Goal: Obtain resource: Download file/media

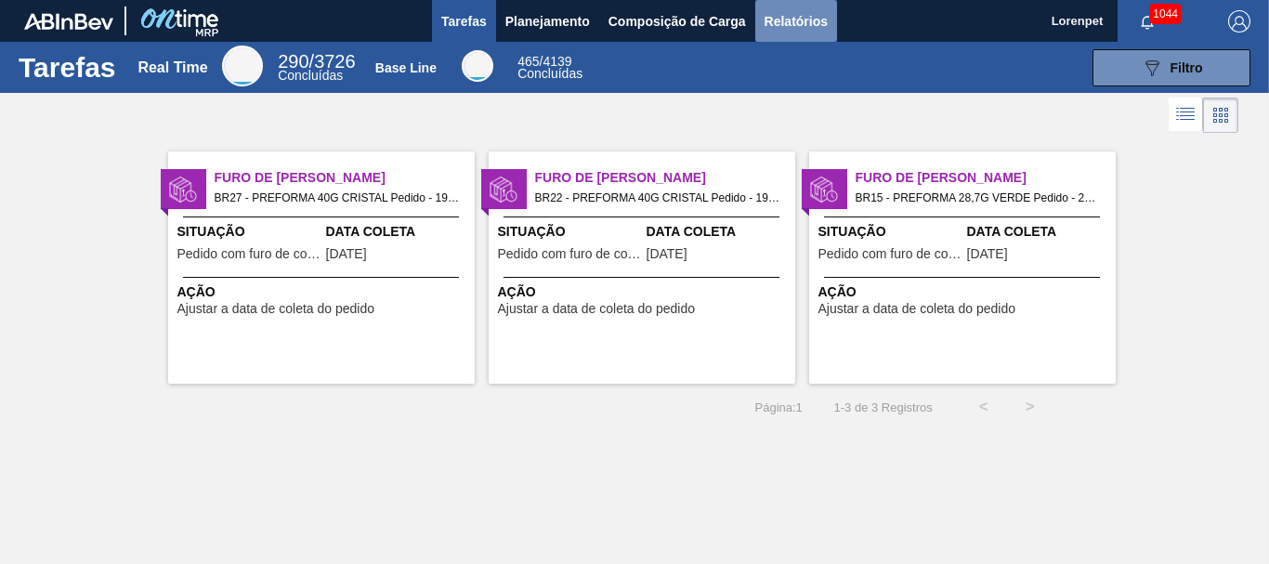
click at [792, 17] on span "Relatórios" at bounding box center [796, 21] width 63 height 22
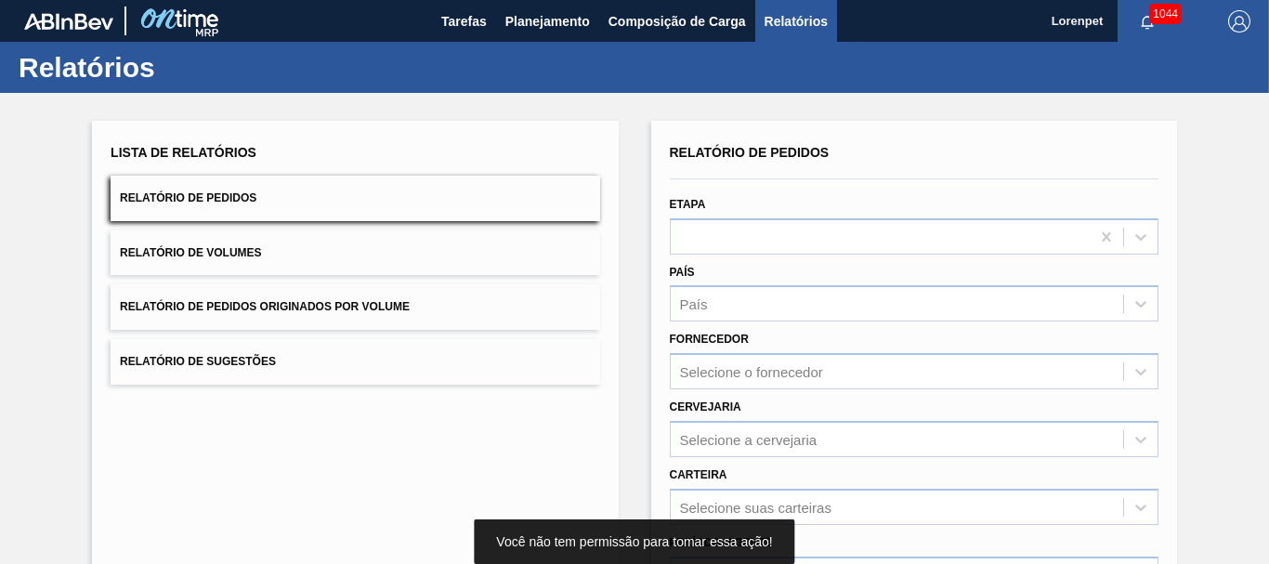
scroll to position [279, 0]
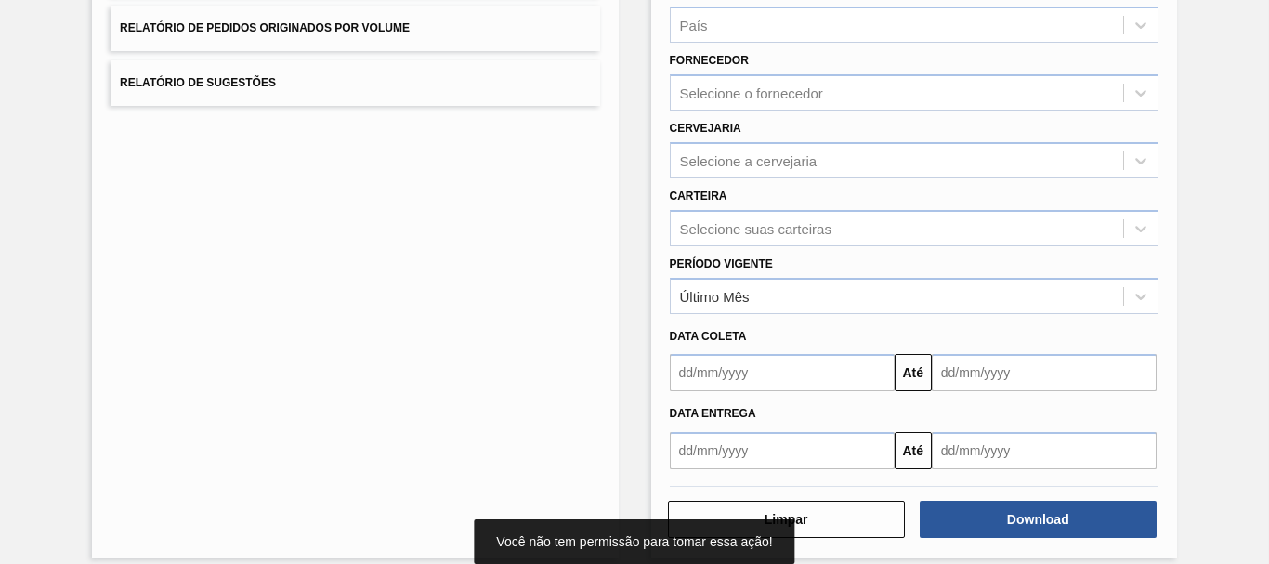
click at [730, 378] on input "text" at bounding box center [782, 372] width 225 height 37
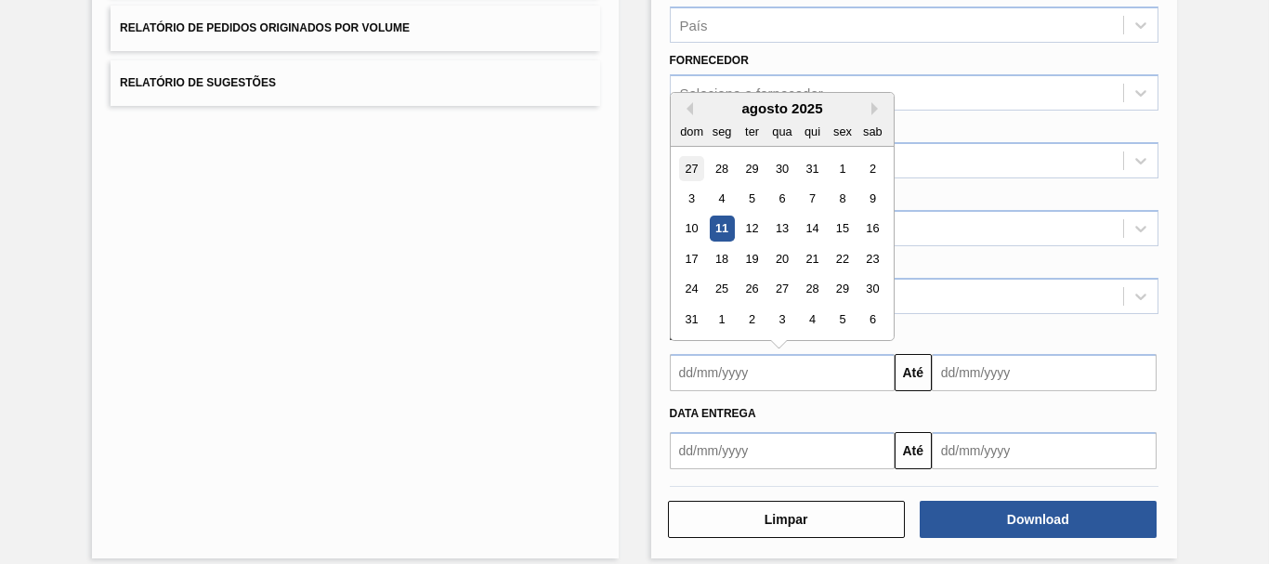
click at [691, 169] on div "27" at bounding box center [691, 168] width 25 height 25
type input "[DATE]"
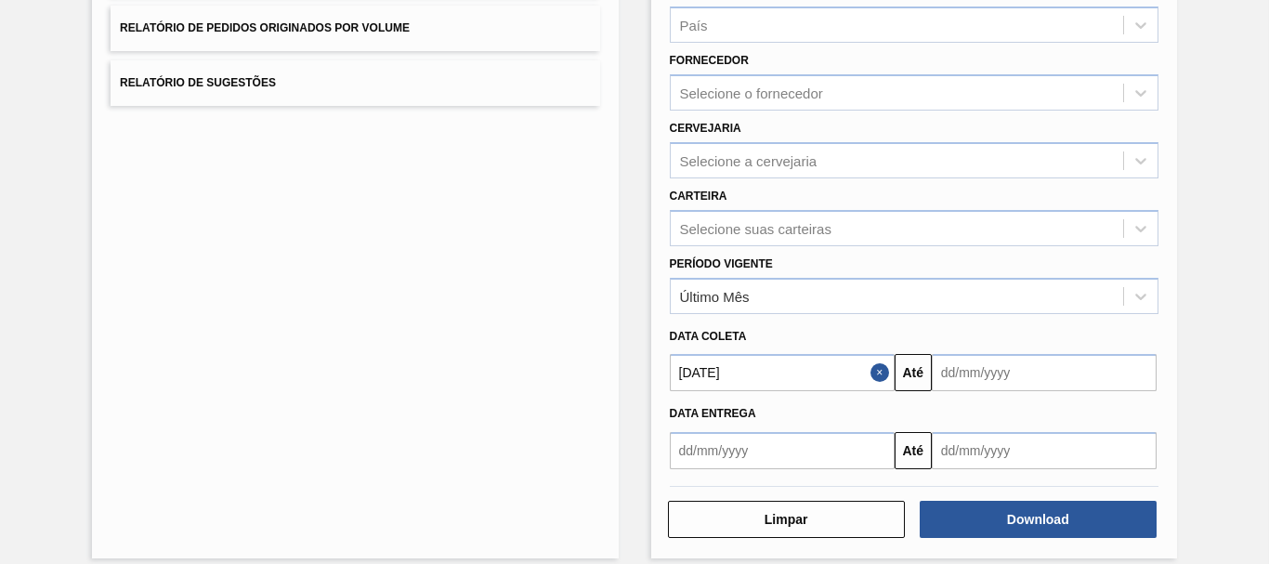
click at [1016, 354] on input "text" at bounding box center [1044, 372] width 225 height 37
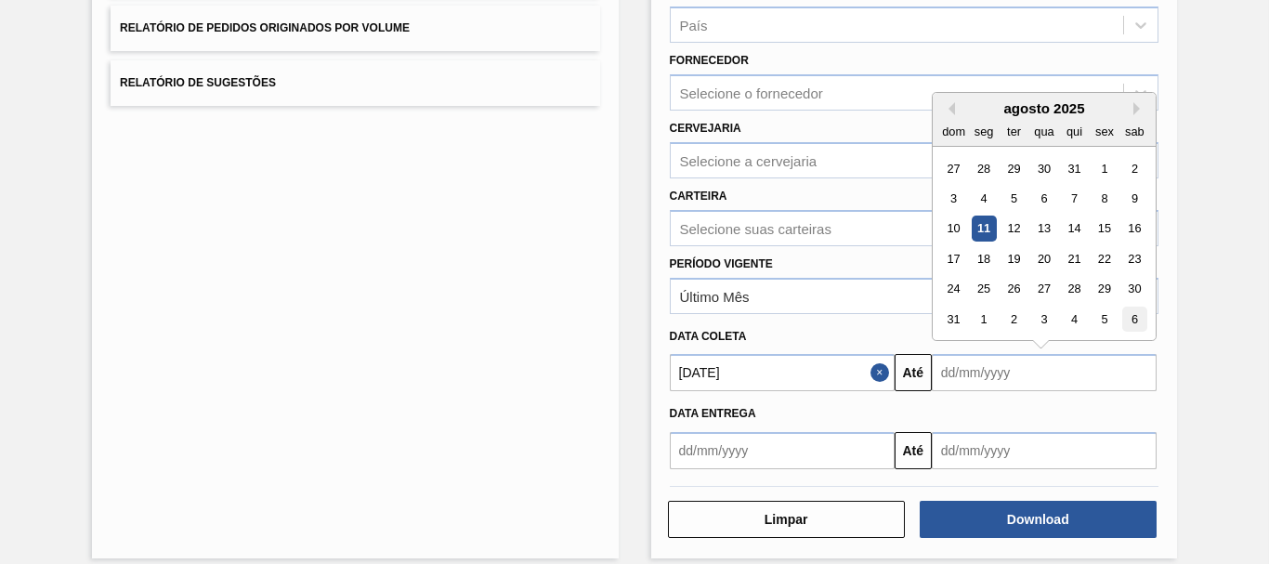
click at [1141, 316] on div "6" at bounding box center [1134, 319] width 25 height 25
type input "[DATE]"
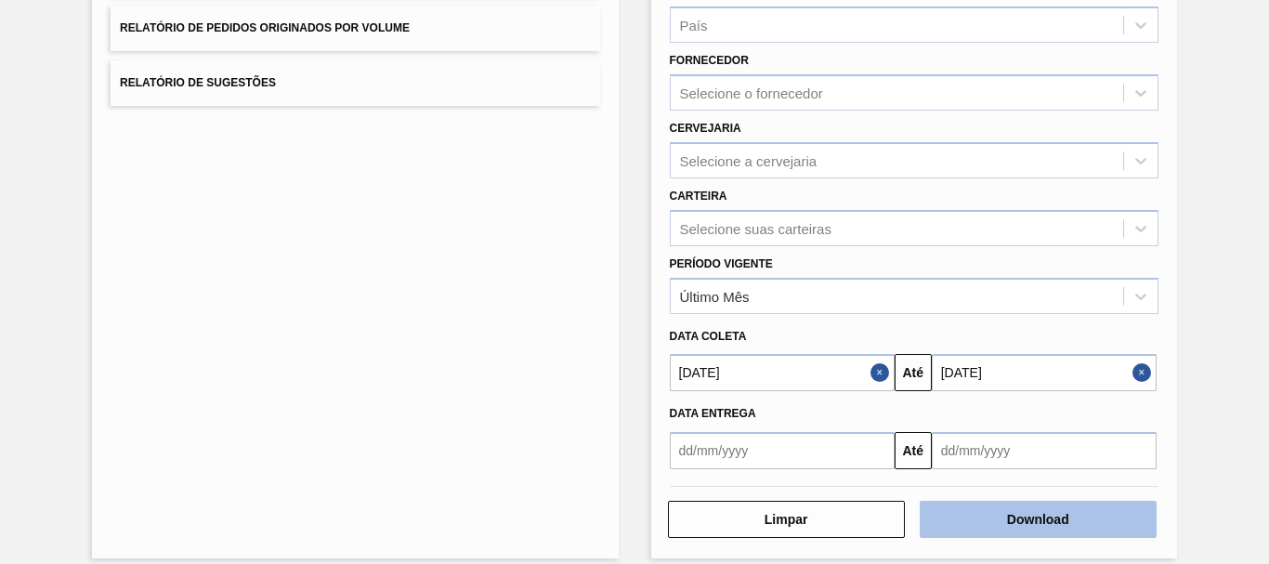
click at [1069, 529] on button "Download" at bounding box center [1038, 519] width 237 height 37
